Goal: Task Accomplishment & Management: Complete application form

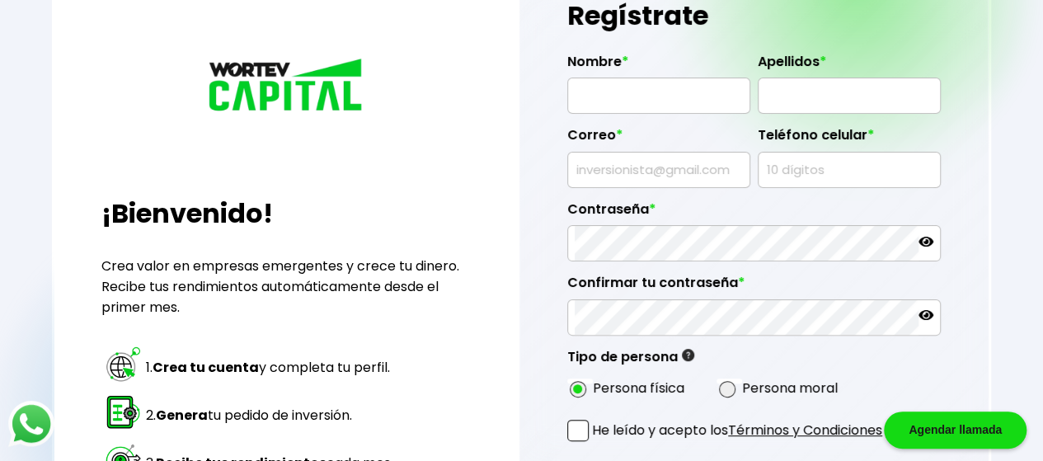
scroll to position [110, 0]
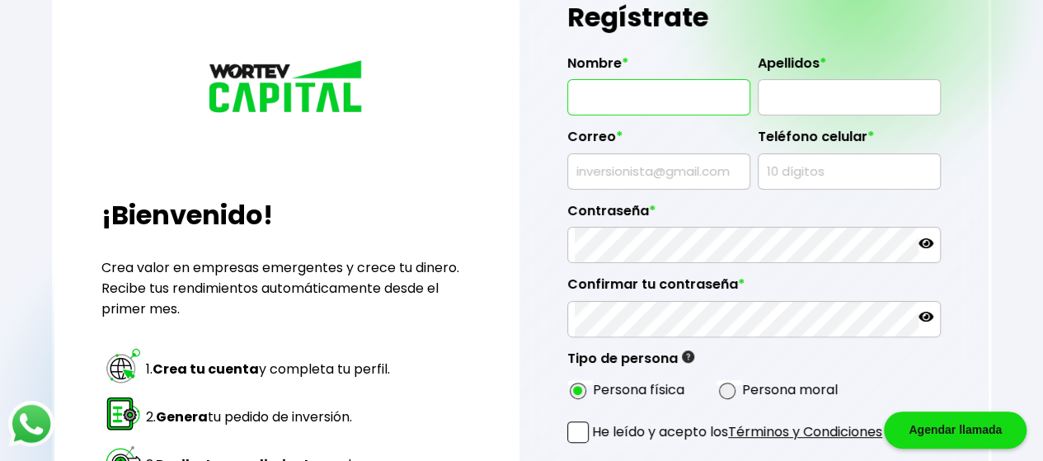
click at [646, 91] on input "text" at bounding box center [659, 97] width 168 height 35
type input "[PERSON_NAME]"
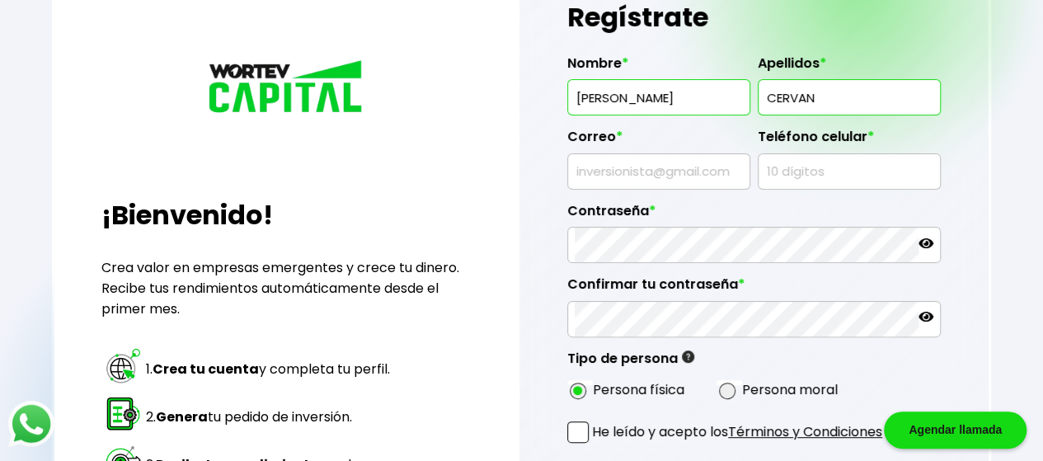
type input "[PERSON_NAME]"
type input "6645849741"
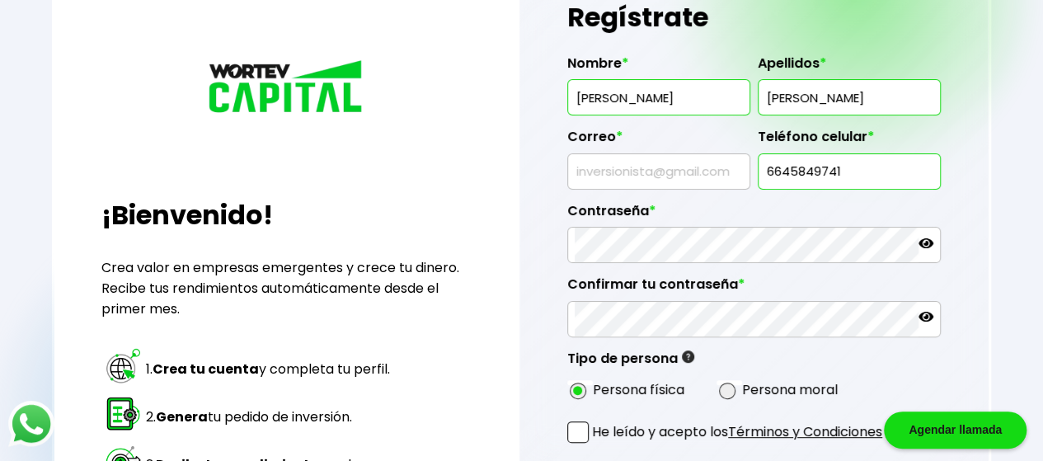
click at [718, 153] on div at bounding box center [658, 171] width 183 height 36
click at [713, 169] on input "text" at bounding box center [659, 171] width 168 height 35
type input "[EMAIL_ADDRESS][DOMAIN_NAME]"
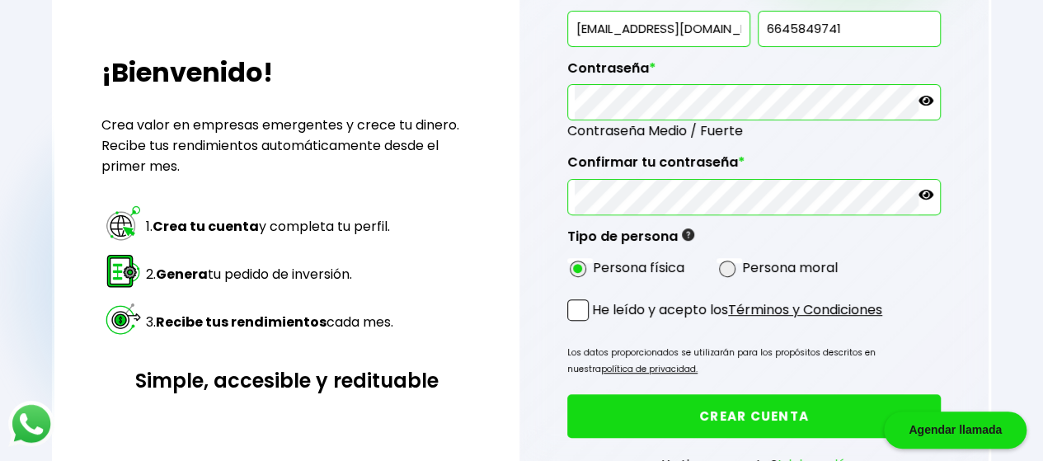
scroll to position [253, 0]
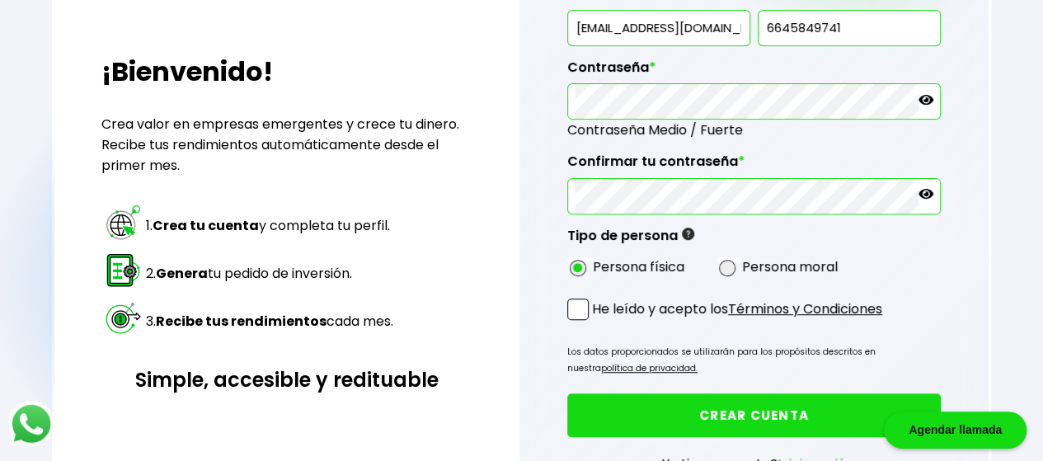
click at [591, 298] on label "He leído y acepto los Términos y Condiciones" at bounding box center [724, 308] width 315 height 21
click at [595, 321] on input "He leído y acepto los Términos y Condiciones" at bounding box center [595, 321] width 0 height 0
click at [675, 410] on button "CREAR CUENTA" at bounding box center [753, 415] width 373 height 44
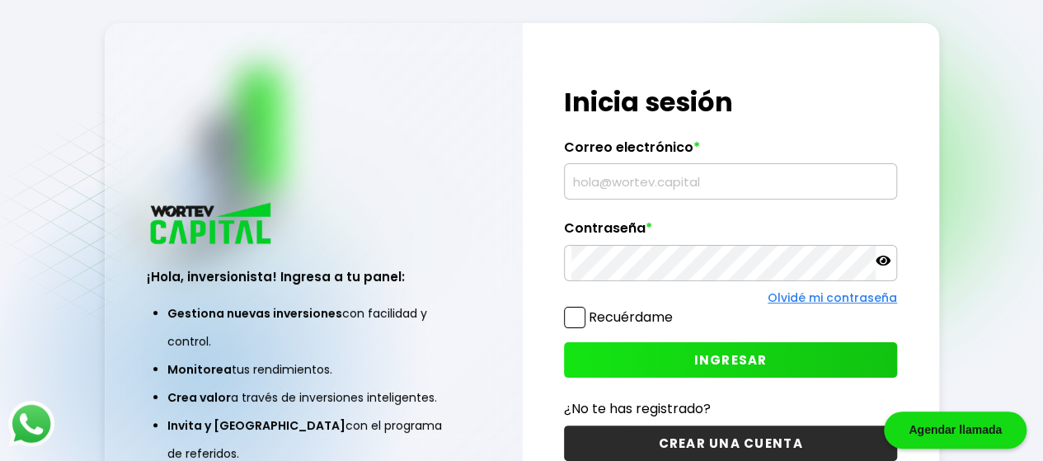
type input "[EMAIL_ADDRESS][DOMAIN_NAME]"
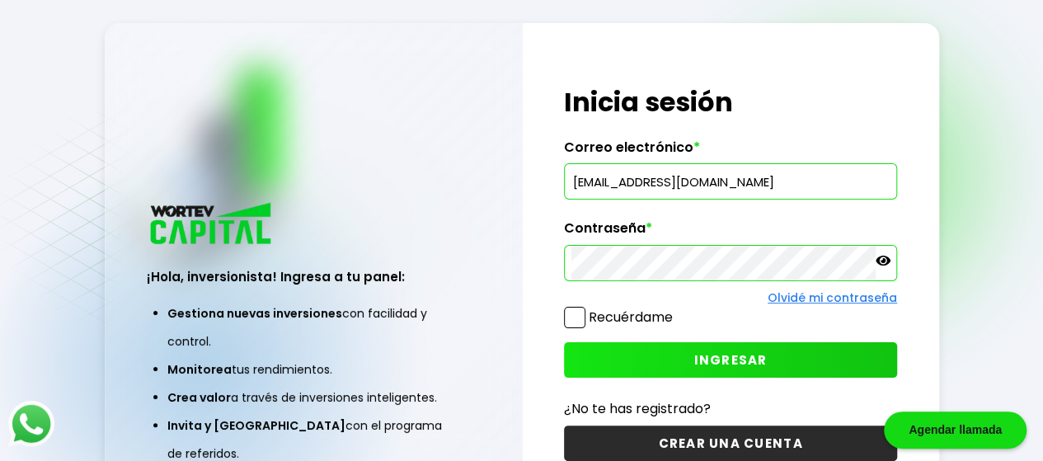
click at [673, 353] on button "INGRESAR" at bounding box center [730, 359] width 333 height 35
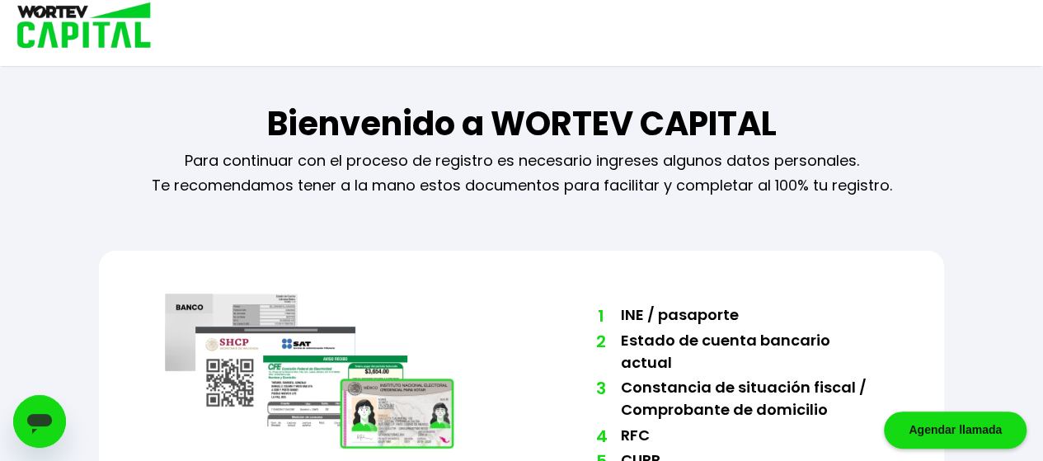
click at [132, 26] on img at bounding box center [78, 27] width 157 height 54
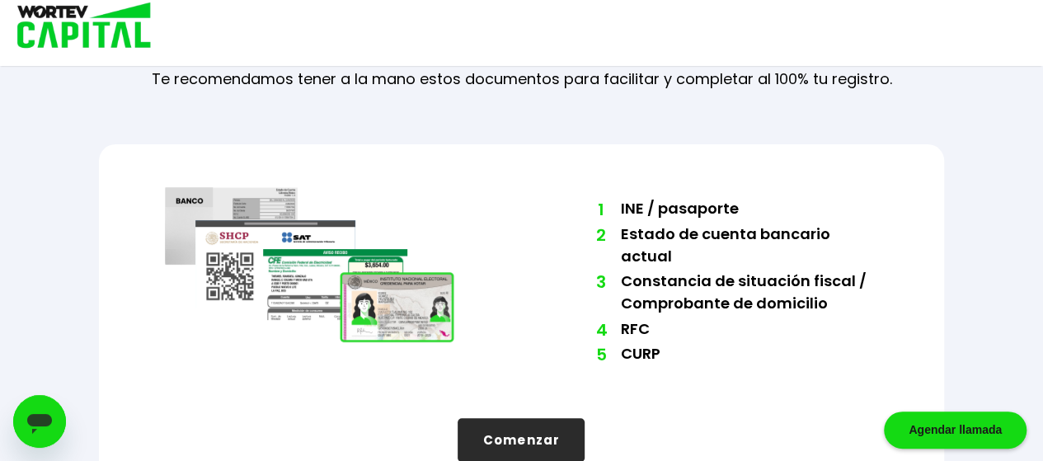
scroll to position [124, 0]
